Goal: Task Accomplishment & Management: Use online tool/utility

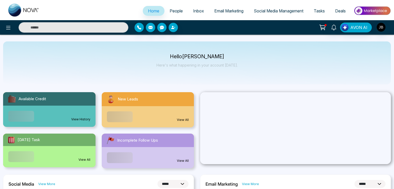
select select "*"
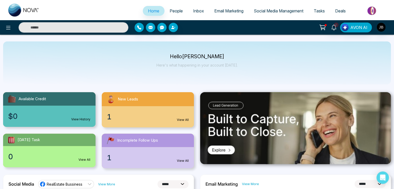
click at [274, 12] on span "Social Media Management" at bounding box center [279, 10] width 50 height 5
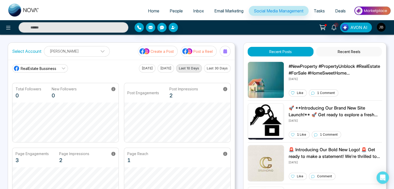
click at [157, 49] on p "Create a Post" at bounding box center [162, 51] width 23 height 5
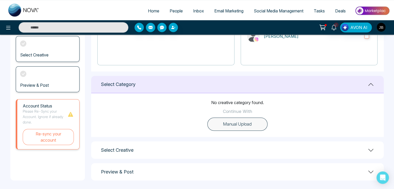
scroll to position [96, 0]
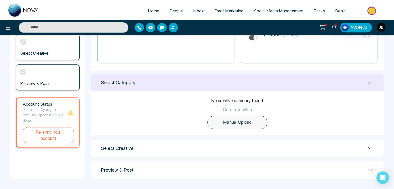
click at [252, 123] on button "Manual Upload" at bounding box center [237, 121] width 60 height 13
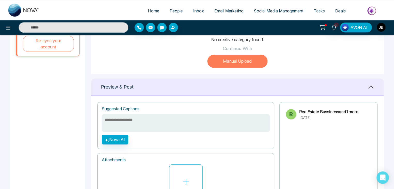
scroll to position [164, 0]
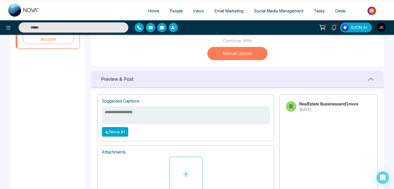
click at [119, 134] on button "Nova AI" at bounding box center [115, 132] width 27 height 10
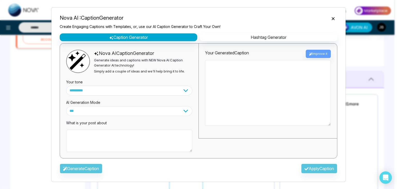
click at [80, 126] on div "What is your post about" at bounding box center [129, 134] width 126 height 36
click at [79, 135] on textarea at bounding box center [129, 140] width 126 height 22
type textarea "*"
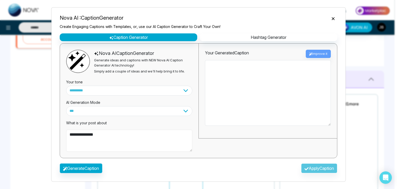
type textarea "**********"
click at [91, 170] on button "Generate Caption" at bounding box center [81, 168] width 43 height 10
type textarea "**********"
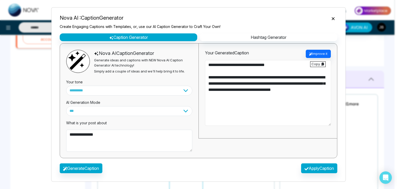
click at [213, 116] on textarea "**********" at bounding box center [268, 93] width 126 height 66
click at [310, 167] on button "Apply Caption" at bounding box center [319, 168] width 36 height 10
type textarea "**********"
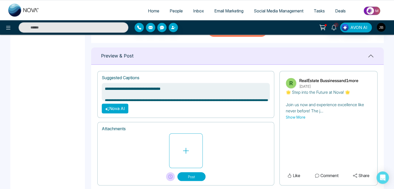
scroll to position [200, 0]
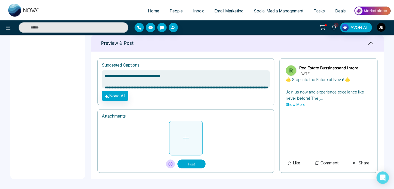
click at [186, 138] on icon at bounding box center [186, 138] width 8 height 8
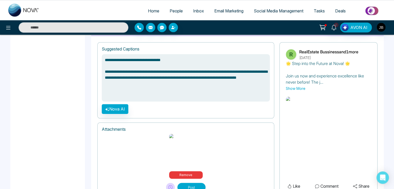
scroll to position [237, 0]
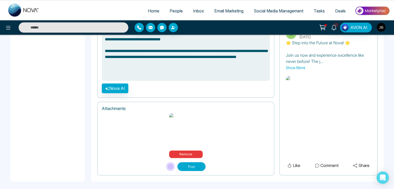
click at [189, 162] on button "Post" at bounding box center [191, 166] width 28 height 9
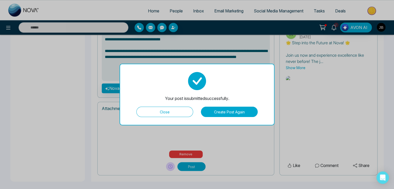
click at [230, 114] on button "Create Post Again" at bounding box center [229, 111] width 57 height 10
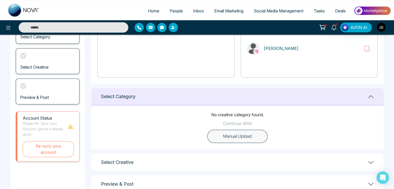
scroll to position [96, 0]
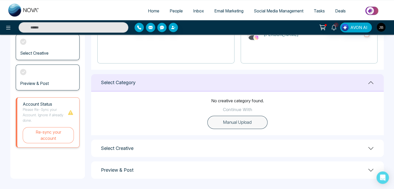
click at [228, 124] on button "Manual Upload" at bounding box center [237, 121] width 60 height 13
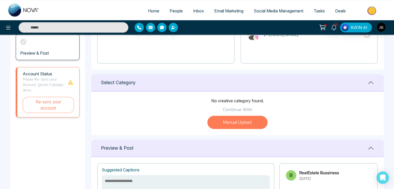
click at [244, 120] on button "Manual Upload" at bounding box center [237, 121] width 60 height 13
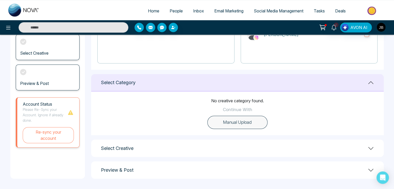
click at [234, 123] on button "Manual Upload" at bounding box center [237, 121] width 60 height 13
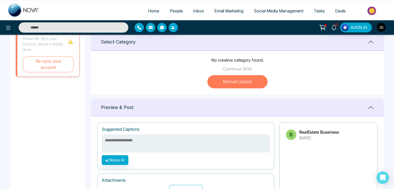
scroll to position [147, 0]
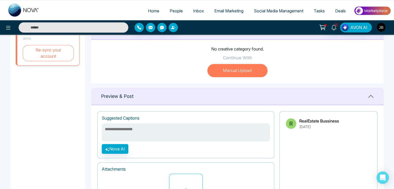
click at [149, 134] on textarea at bounding box center [186, 132] width 168 height 18
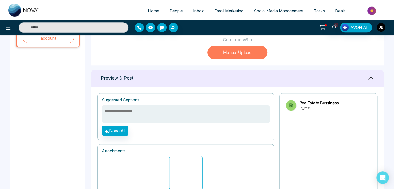
scroll to position [199, 0]
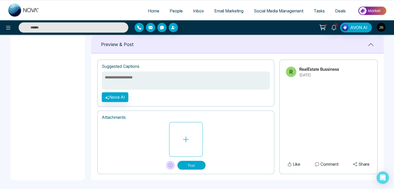
click at [118, 77] on textarea at bounding box center [186, 80] width 168 height 18
click at [120, 98] on button "Nova AI" at bounding box center [115, 97] width 27 height 10
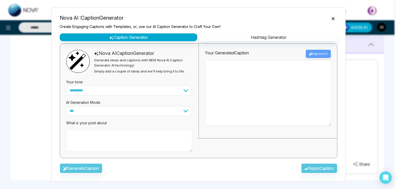
click at [90, 134] on textarea at bounding box center [129, 140] width 126 height 22
type textarea "**********"
click at [89, 167] on button "Generate Caption" at bounding box center [81, 168] width 43 height 10
type textarea "**********"
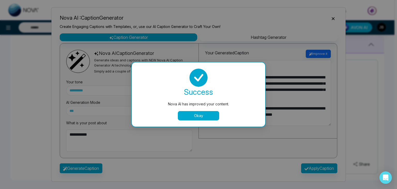
click at [184, 114] on button "Okay" at bounding box center [198, 115] width 41 height 9
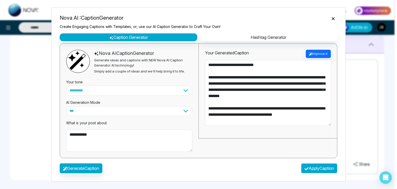
click at [304, 166] on icon "button" at bounding box center [306, 168] width 4 height 4
type textarea "**********"
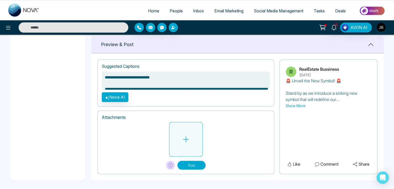
click at [186, 137] on icon at bounding box center [186, 139] width 6 height 6
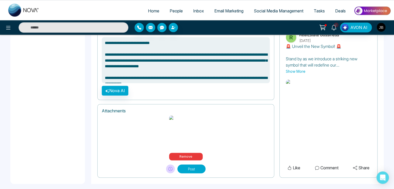
scroll to position [237, 0]
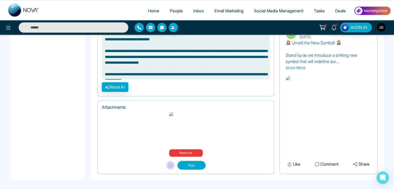
click at [197, 165] on button "Post" at bounding box center [191, 164] width 28 height 9
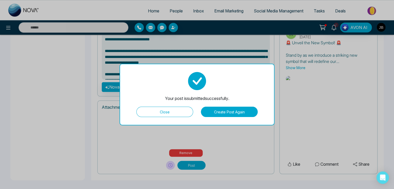
click at [241, 113] on button "Create Post Again" at bounding box center [229, 111] width 57 height 10
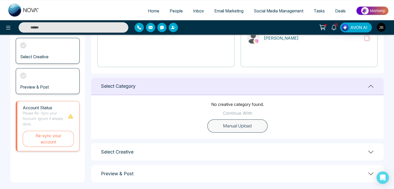
scroll to position [96, 0]
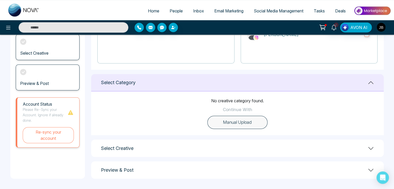
click at [238, 122] on button "Manual Upload" at bounding box center [237, 121] width 60 height 13
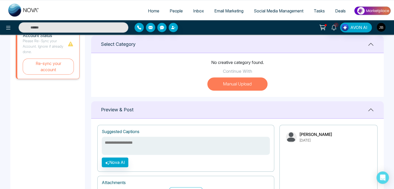
scroll to position [147, 0]
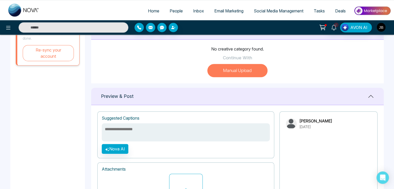
click at [139, 125] on textarea at bounding box center [186, 132] width 168 height 18
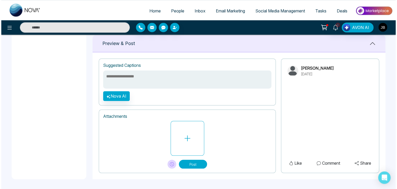
scroll to position [200, 0]
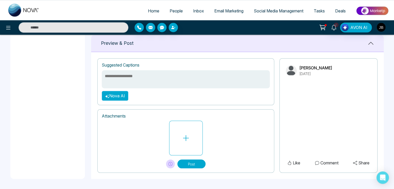
click at [117, 94] on button "Nova AI" at bounding box center [115, 96] width 27 height 10
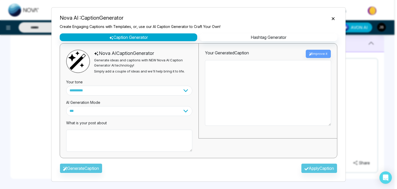
click at [102, 129] on div "What is your post about" at bounding box center [129, 134] width 126 height 36
click at [94, 135] on textarea at bounding box center [129, 140] width 126 height 22
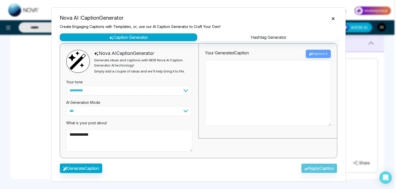
type textarea "**********"
click at [93, 166] on button "Generate Caption" at bounding box center [81, 168] width 43 height 10
type textarea "**********"
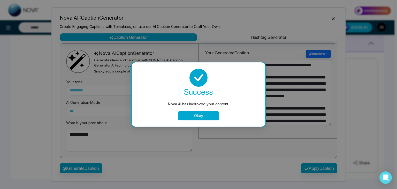
click at [198, 119] on button "Okay" at bounding box center [198, 115] width 41 height 9
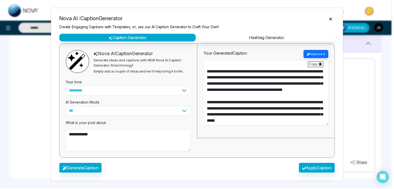
scroll to position [25, 0]
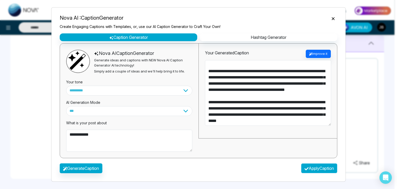
click at [311, 165] on button "Apply Caption" at bounding box center [319, 168] width 36 height 10
type textarea "**********"
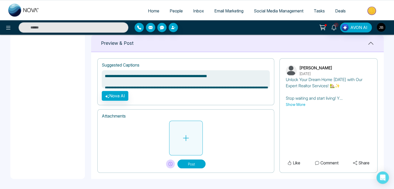
click at [185, 136] on icon at bounding box center [186, 138] width 8 height 8
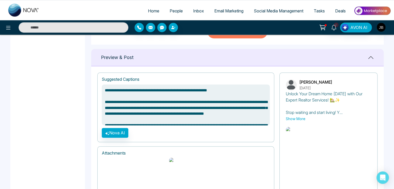
scroll to position [185, 0]
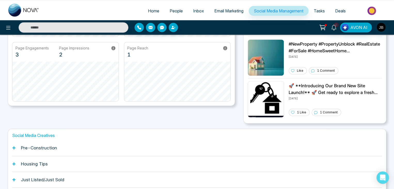
scroll to position [129, 0]
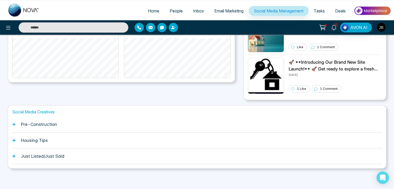
click at [40, 123] on h1 "Pre-Construction" at bounding box center [39, 123] width 36 height 5
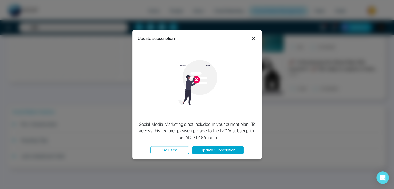
click at [254, 37] on icon at bounding box center [253, 38] width 3 height 3
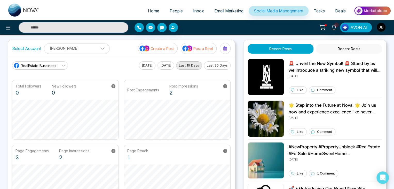
scroll to position [0, 0]
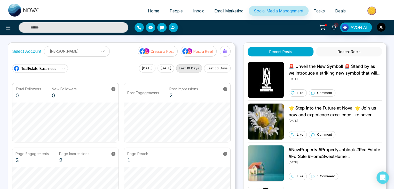
click at [164, 49] on p "Create a Post" at bounding box center [162, 51] width 23 height 5
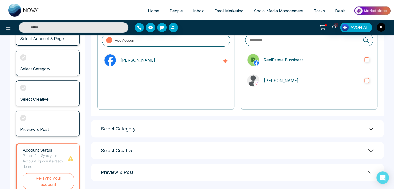
scroll to position [55, 0]
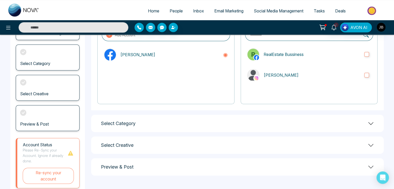
click at [237, 121] on div "Select Category" at bounding box center [237, 122] width 293 height 17
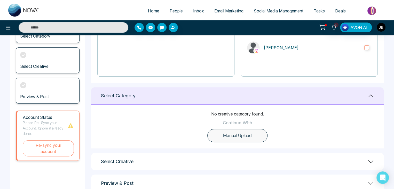
scroll to position [96, 0]
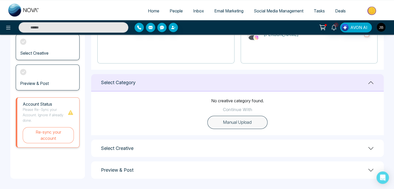
click at [233, 124] on button "Manual Upload" at bounding box center [237, 121] width 60 height 13
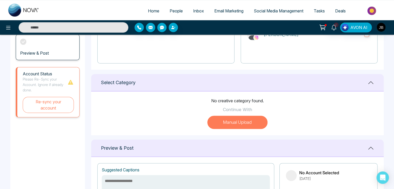
scroll to position [164, 0]
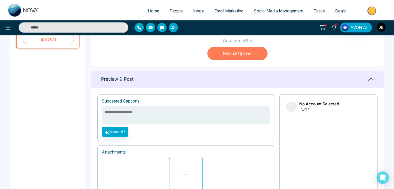
click at [146, 109] on textarea at bounding box center [186, 115] width 168 height 18
type textarea "********"
type textarea "*********"
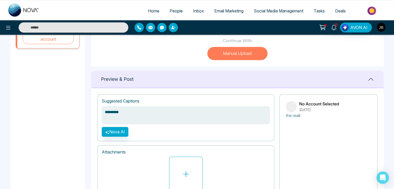
type textarea "**********"
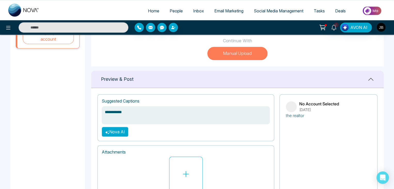
click at [103, 128] on button "Nova AI" at bounding box center [115, 132] width 27 height 10
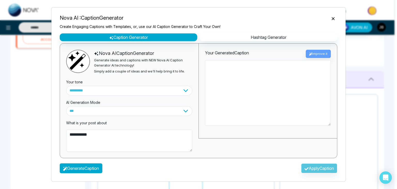
click at [90, 165] on button "Generate Caption" at bounding box center [81, 168] width 43 height 10
type textarea "**********"
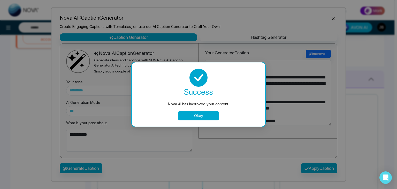
click at [205, 116] on button "Okay" at bounding box center [198, 115] width 41 height 9
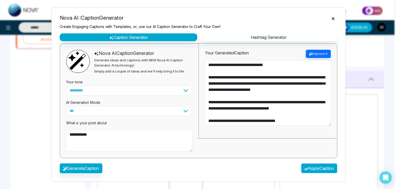
click at [314, 170] on button "Apply Caption" at bounding box center [319, 168] width 36 height 10
type textarea "**********"
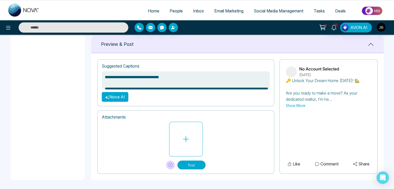
scroll to position [200, 0]
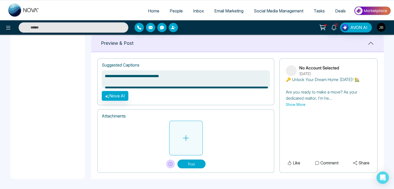
click at [189, 137] on icon at bounding box center [186, 138] width 8 height 8
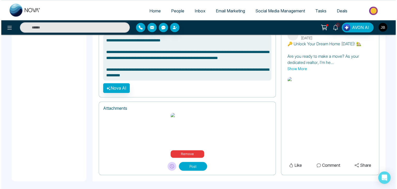
scroll to position [237, 0]
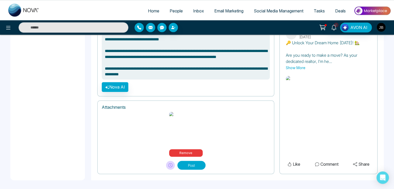
click at [191, 163] on button "Post" at bounding box center [191, 164] width 28 height 9
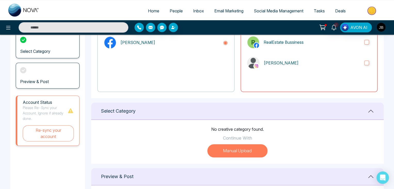
scroll to position [103, 0]
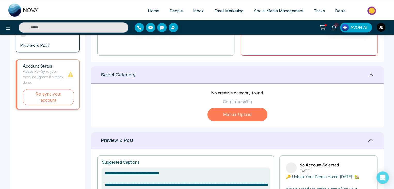
click at [244, 115] on button "Manual Upload" at bounding box center [237, 114] width 60 height 13
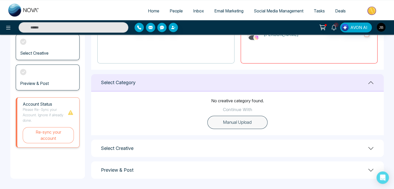
scroll to position [96, 0]
click at [229, 121] on button "Manual Upload" at bounding box center [237, 121] width 60 height 13
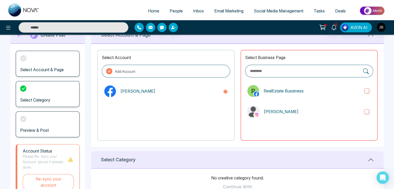
scroll to position [17, 0]
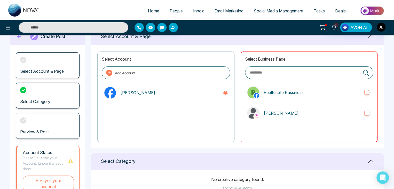
click at [191, 109] on div at bounding box center [166, 121] width 128 height 33
click at [312, 116] on label "[PERSON_NAME]" at bounding box center [309, 113] width 128 height 17
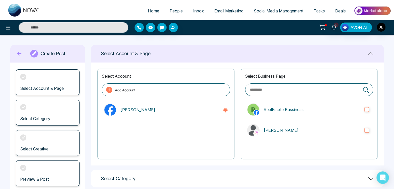
click at [20, 58] on icon at bounding box center [19, 53] width 8 height 10
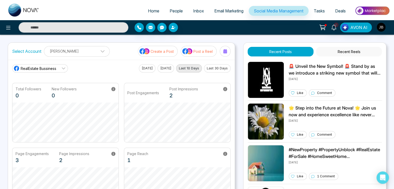
click at [65, 70] on link "RealEstate Bussiness" at bounding box center [40, 68] width 56 height 8
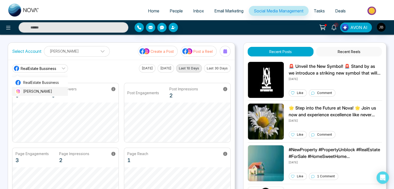
click at [37, 94] on li "Jayesh" at bounding box center [40, 91] width 56 height 9
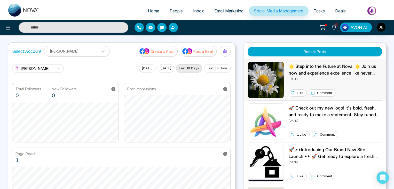
click at [299, 93] on p "Like" at bounding box center [300, 92] width 6 height 5
click at [61, 68] on link "Jayesh" at bounding box center [38, 68] width 52 height 8
click at [37, 83] on span "RealEstate Bussiness" at bounding box center [41, 83] width 37 height 6
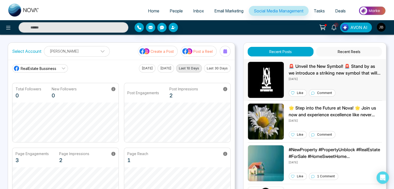
click at [299, 94] on p "Like" at bounding box center [300, 92] width 6 height 5
click at [62, 66] on icon at bounding box center [63, 68] width 4 height 4
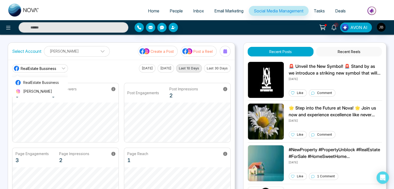
click at [61, 67] on link "RealEstate Bussiness" at bounding box center [40, 68] width 56 height 8
click at [160, 50] on p "Create a Post" at bounding box center [162, 51] width 23 height 5
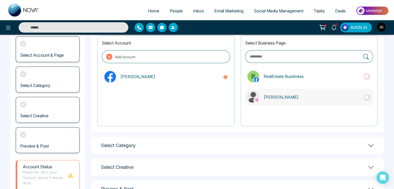
scroll to position [34, 0]
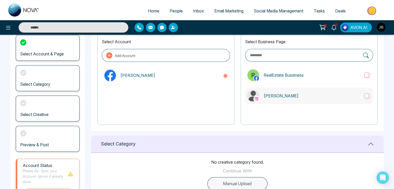
click at [368, 98] on label "[PERSON_NAME]" at bounding box center [309, 95] width 128 height 17
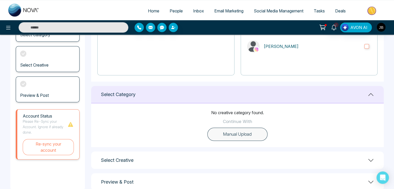
scroll to position [86, 0]
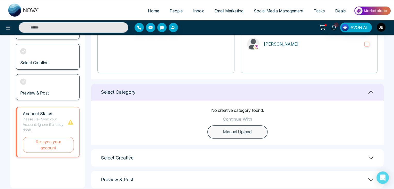
click at [241, 134] on button "Manual Upload" at bounding box center [237, 131] width 60 height 13
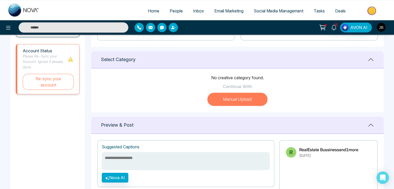
scroll to position [120, 0]
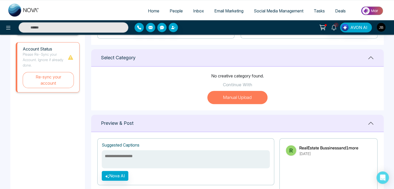
click at [164, 156] on textarea at bounding box center [186, 159] width 168 height 18
type textarea "********"
click at [119, 176] on button "Nova AI" at bounding box center [115, 175] width 27 height 10
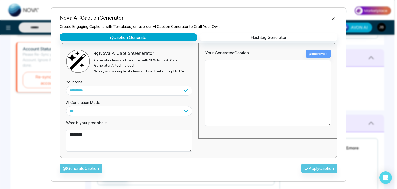
click at [85, 168] on div "Generate Caption Apply Caption" at bounding box center [199, 169] width 286 height 15
click at [354, 11] on div "**********" at bounding box center [198, 94] width 397 height 189
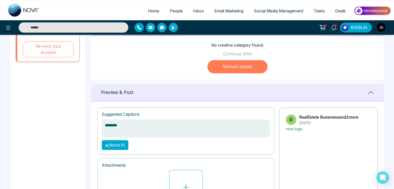
scroll to position [155, 0]
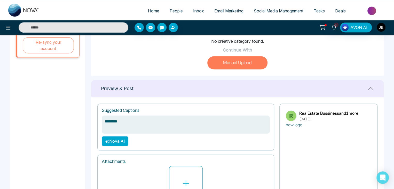
click at [120, 143] on button "Nova AI" at bounding box center [115, 141] width 27 height 10
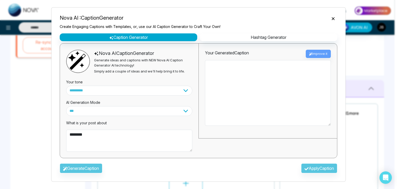
click at [80, 168] on div "Generate Caption Apply Caption" at bounding box center [199, 169] width 286 height 15
click at [103, 136] on textarea "********" at bounding box center [129, 140] width 126 height 22
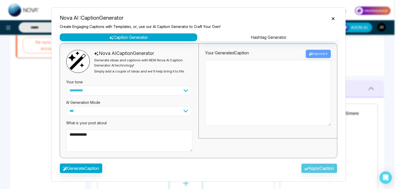
type textarea "**********"
click at [71, 169] on button "Generate Caption" at bounding box center [81, 168] width 43 height 10
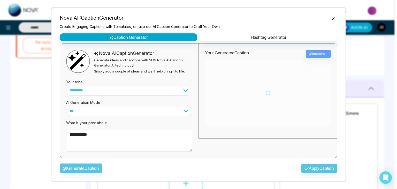
type textarea "**********"
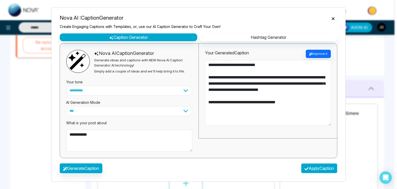
click at [319, 166] on button "Apply Caption" at bounding box center [319, 168] width 36 height 10
type textarea "**********"
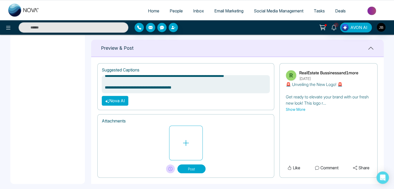
scroll to position [200, 0]
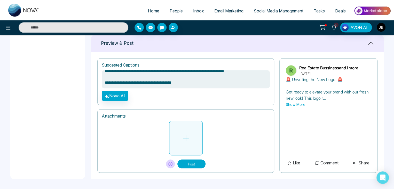
click at [187, 141] on icon at bounding box center [186, 138] width 8 height 8
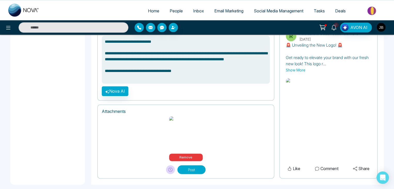
scroll to position [237, 0]
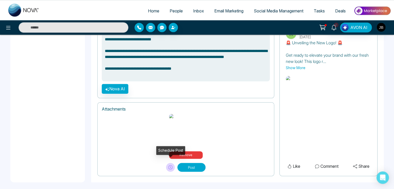
click at [169, 165] on icon at bounding box center [170, 167] width 4 height 4
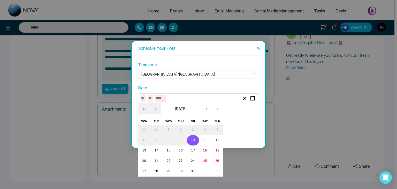
click at [160, 97] on input "number" at bounding box center [160, 98] width 11 height 7
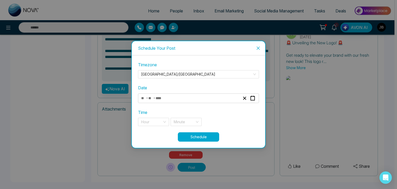
click at [181, 137] on div "Timezone Asia/Kolkata Date - - « ‹ October 2025 › » Mon Tue Wed Thu Fri Sat Sun…" at bounding box center [198, 101] width 121 height 80
click at [157, 119] on input "search" at bounding box center [151, 122] width 21 height 8
click at [171, 93] on div "- -" at bounding box center [198, 98] width 121 height 10
click at [170, 96] on div "- -" at bounding box center [190, 98] width 100 height 7
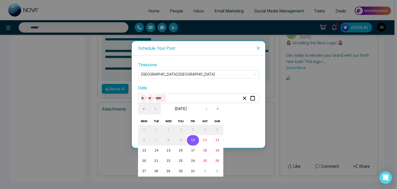
click at [192, 140] on abbr "10" at bounding box center [193, 140] width 4 height 4
type input "**"
type input "****"
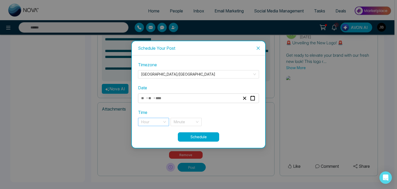
click at [159, 118] on input "search" at bounding box center [151, 122] width 21 height 8
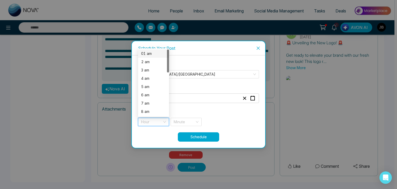
click at [158, 52] on div "01 am" at bounding box center [153, 54] width 25 height 6
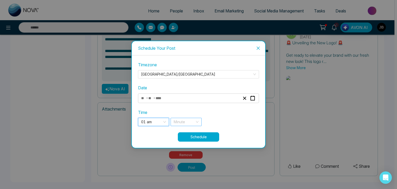
click at [187, 118] on input "search" at bounding box center [184, 122] width 21 height 8
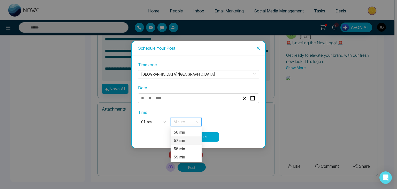
click at [178, 139] on div "57 min" at bounding box center [186, 140] width 25 height 6
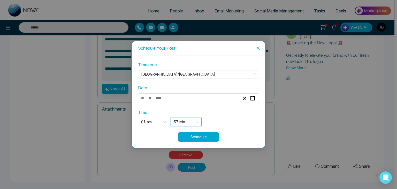
click at [199, 138] on button "Schedule" at bounding box center [198, 136] width 41 height 9
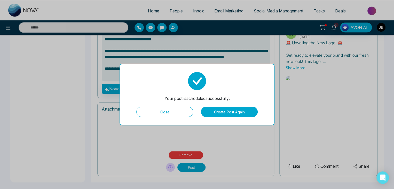
click at [226, 112] on button "Create Post Again" at bounding box center [229, 111] width 57 height 10
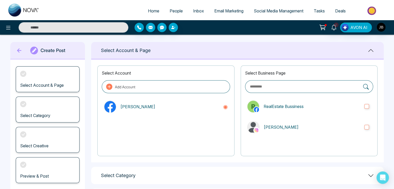
scroll to position [0, 0]
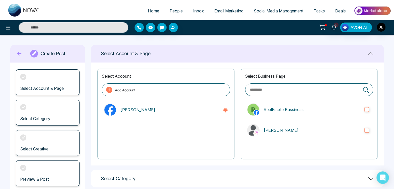
click at [285, 11] on span "Social Media Management" at bounding box center [279, 10] width 50 height 5
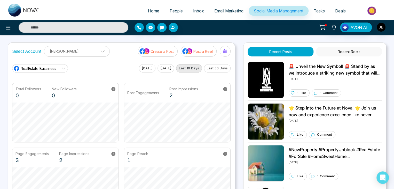
click at [317, 11] on span "Tasks" at bounding box center [319, 10] width 11 height 5
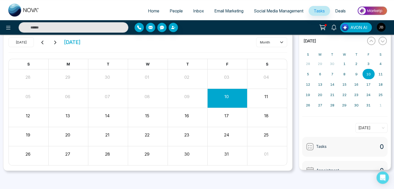
scroll to position [22, 0]
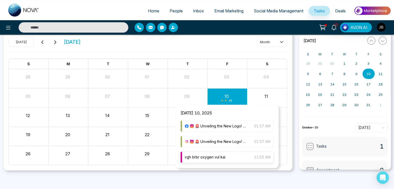
click at [211, 157] on span "vgh brbr oxygen vul kai" at bounding box center [205, 157] width 41 height 6
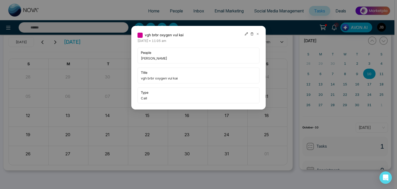
click at [257, 32] on icon at bounding box center [258, 34] width 4 height 4
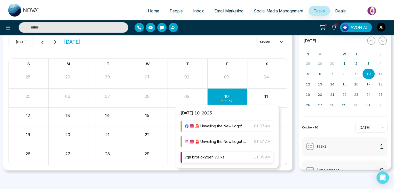
click at [198, 154] on span "vgh brbr oxygen vul kai" at bounding box center [205, 157] width 41 height 6
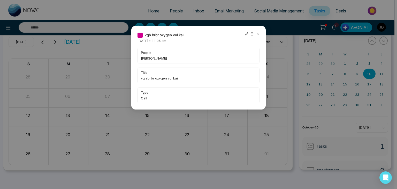
click at [293, 25] on div "vgh brbr oxygen vul kai Friday October-10-2025 • 11:05 am people Jayesh Badguja…" at bounding box center [198, 94] width 397 height 189
click at [256, 33] on icon at bounding box center [258, 34] width 4 height 4
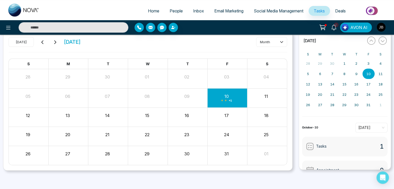
click at [148, 13] on span "Home" at bounding box center [153, 10] width 11 height 5
select select "*"
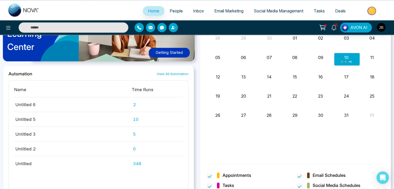
scroll to position [432, 0]
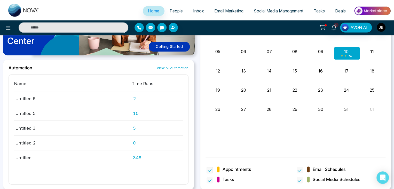
click at [250, 170] on span "Appointments" at bounding box center [237, 169] width 29 height 7
click at [241, 169] on span "Appointments" at bounding box center [237, 169] width 29 height 7
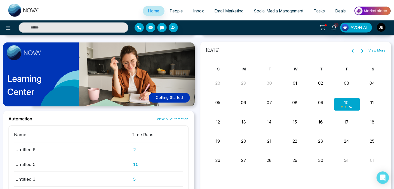
scroll to position [380, 0]
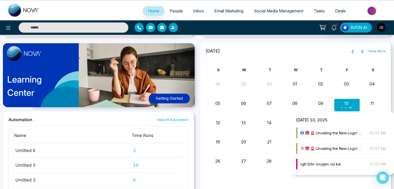
click at [344, 105] on div "+ 1" at bounding box center [347, 104] width 26 height 12
click at [353, 109] on div "+ 1" at bounding box center [347, 104] width 26 height 12
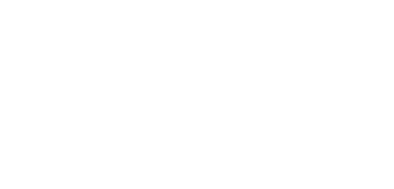
select select "*"
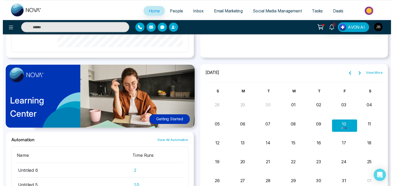
scroll to position [362, 0]
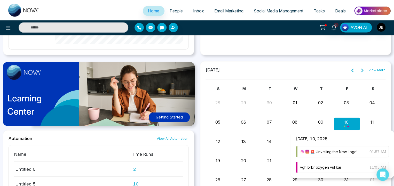
click at [347, 122] on div "Month View" at bounding box center [347, 123] width 26 height 12
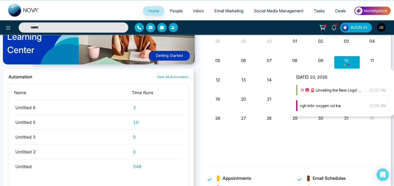
scroll to position [430, 0]
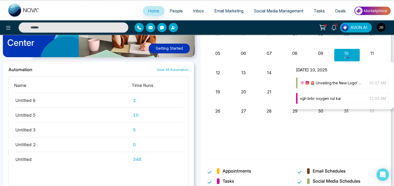
click at [345, 53] on div "Month View" at bounding box center [347, 55] width 26 height 12
click at [331, 84] on span "🚨 Unveiling the New Logo! 🚨 Get ready to elevate your brand with our fresh new …" at bounding box center [337, 83] width 54 height 6
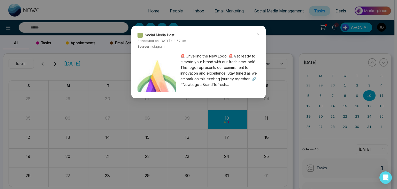
click at [255, 33] on div "Social Media Post" at bounding box center [198, 35] width 122 height 6
click at [258, 32] on icon at bounding box center [258, 34] width 4 height 4
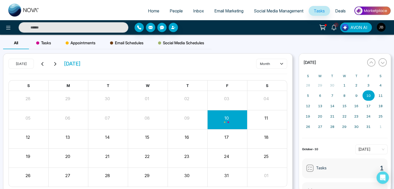
click at [370, 97] on button "10" at bounding box center [369, 95] width 12 height 10
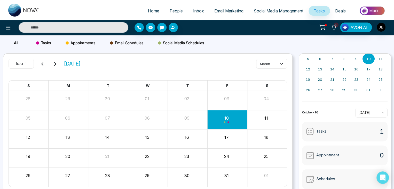
scroll to position [37, 0]
click at [353, 153] on div "Appointment 0" at bounding box center [345, 155] width 86 height 20
click at [325, 153] on span "Appointment" at bounding box center [327, 154] width 23 height 6
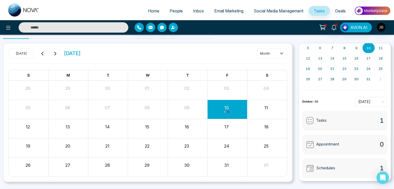
scroll to position [22, 0]
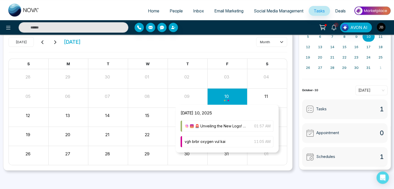
click at [238, 102] on div "Month View" at bounding box center [227, 97] width 40 height 12
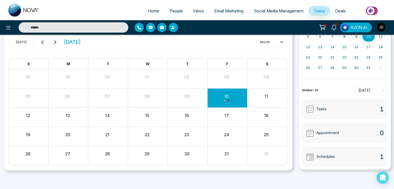
click at [254, 12] on span "Social Media Management" at bounding box center [279, 10] width 50 height 5
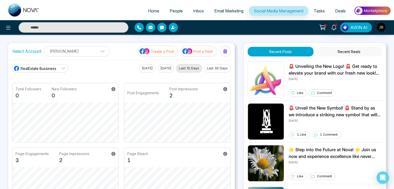
click at [63, 69] on icon at bounding box center [63, 68] width 4 height 4
click at [40, 91] on span "[PERSON_NAME]" at bounding box center [44, 91] width 42 height 6
click at [141, 66] on button "[DATE]" at bounding box center [147, 68] width 17 height 8
click at [168, 66] on button "[DATE]" at bounding box center [166, 68] width 17 height 8
click at [184, 68] on button "Last 10 Days" at bounding box center [189, 68] width 26 height 8
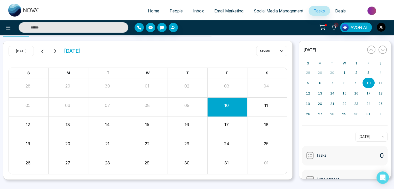
scroll to position [22, 0]
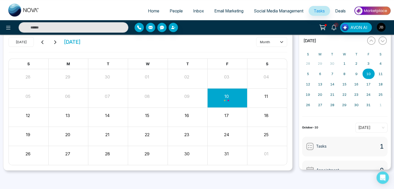
click at [368, 77] on button "10" at bounding box center [369, 73] width 12 height 10
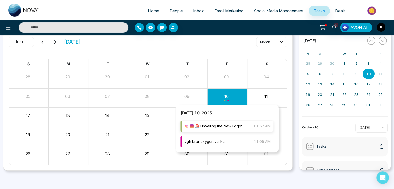
click at [207, 124] on span "🚨 Unveiling the New Logo! 🚨 Get ready to elevate your brand with our fresh new …" at bounding box center [222, 126] width 54 height 6
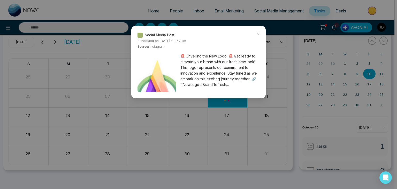
click at [258, 36] on div at bounding box center [258, 35] width 4 height 6
click at [255, 34] on div "Social Media Post" at bounding box center [198, 35] width 122 height 6
click at [257, 33] on icon at bounding box center [258, 34] width 4 height 4
